Goal: Information Seeking & Learning: Learn about a topic

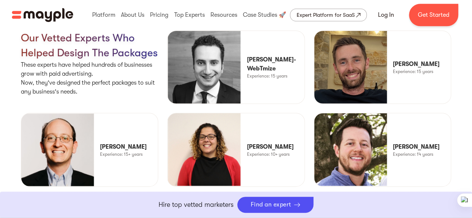
scroll to position [1854, 0]
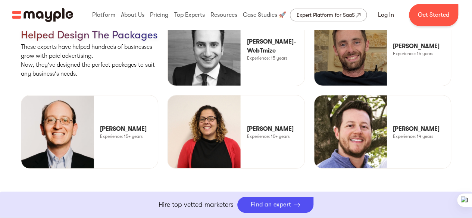
click at [366, 96] on img at bounding box center [350, 132] width 73 height 73
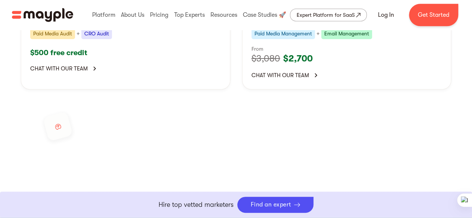
scroll to position [1472, 0]
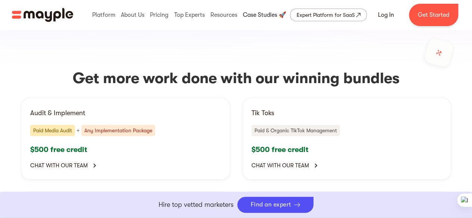
click at [277, 16] on link at bounding box center [264, 15] width 47 height 24
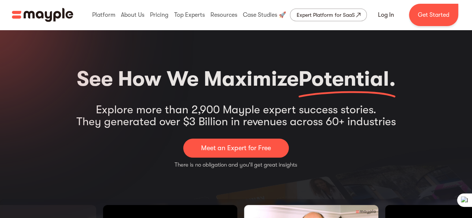
click at [325, 91] on span "Potential." at bounding box center [347, 79] width 97 height 24
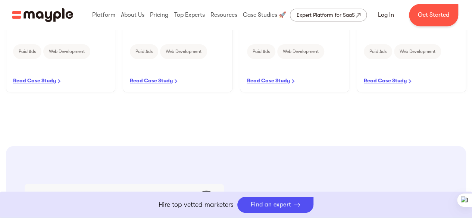
scroll to position [764, 0]
